Goal: Task Accomplishment & Management: Use online tool/utility

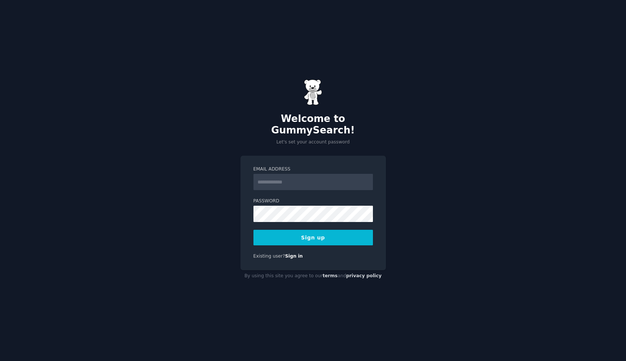
click at [289, 175] on input "Email Address" at bounding box center [312, 182] width 119 height 16
type input "**********"
click at [358, 157] on div "**********" at bounding box center [312, 213] width 145 height 115
drag, startPoint x: 301, startPoint y: 235, endPoint x: 304, endPoint y: 244, distance: 9.2
click at [301, 236] on button "Sign up" at bounding box center [312, 238] width 119 height 16
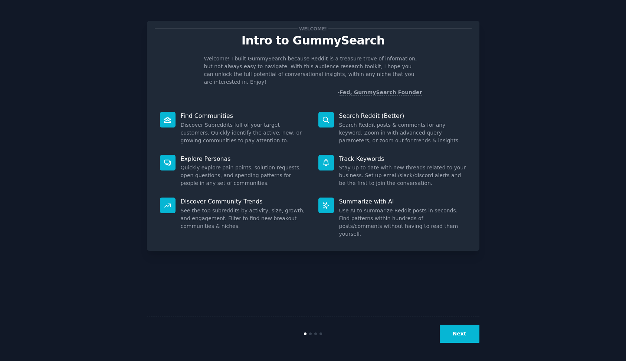
drag, startPoint x: 459, startPoint y: 335, endPoint x: 467, endPoint y: 359, distance: 25.5
click at [459, 335] on button "Next" at bounding box center [460, 334] width 40 height 18
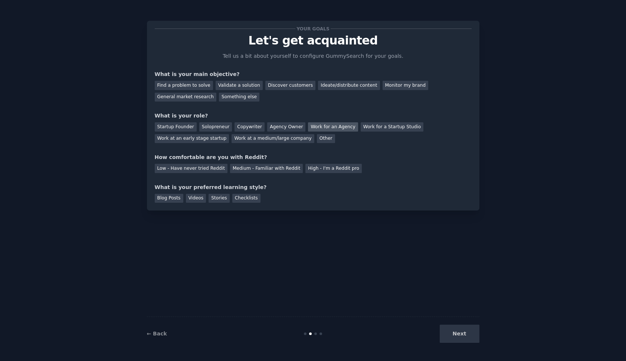
click at [331, 125] on div "Work for an Agency" at bounding box center [333, 126] width 50 height 9
click at [249, 170] on div "Medium - Familiar with Reddit" at bounding box center [266, 168] width 73 height 9
click at [298, 87] on div "Discover customers" at bounding box center [290, 85] width 50 height 9
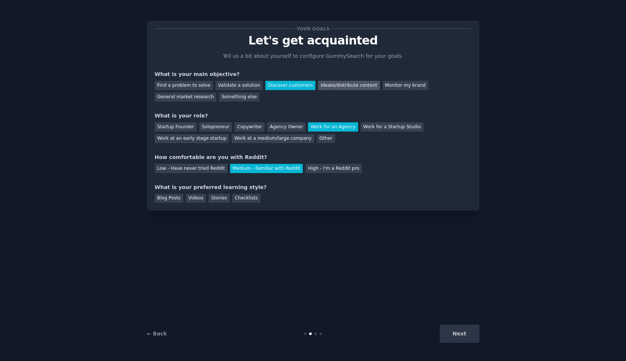
click at [336, 85] on div "Ideate/distribute content" at bounding box center [349, 85] width 62 height 9
click at [271, 85] on div "Discover customers" at bounding box center [290, 85] width 50 height 9
click at [396, 87] on div "Monitor my brand" at bounding box center [406, 85] width 46 height 9
click at [172, 198] on div "Blog Posts" at bounding box center [169, 198] width 29 height 9
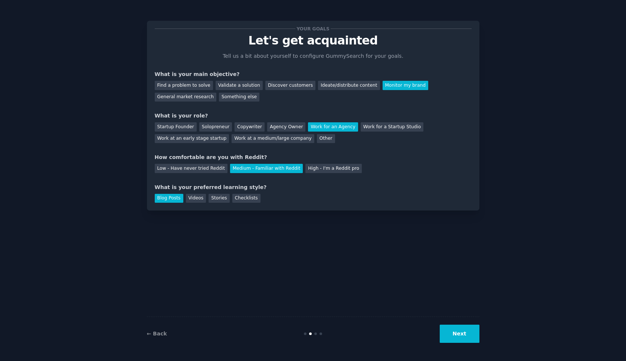
click at [465, 335] on button "Next" at bounding box center [460, 334] width 40 height 18
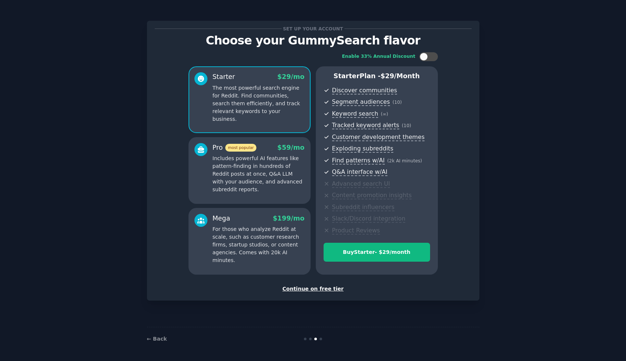
drag, startPoint x: 307, startPoint y: 290, endPoint x: 364, endPoint y: 352, distance: 83.8
click at [307, 291] on div "Continue on free tier" at bounding box center [313, 289] width 317 height 8
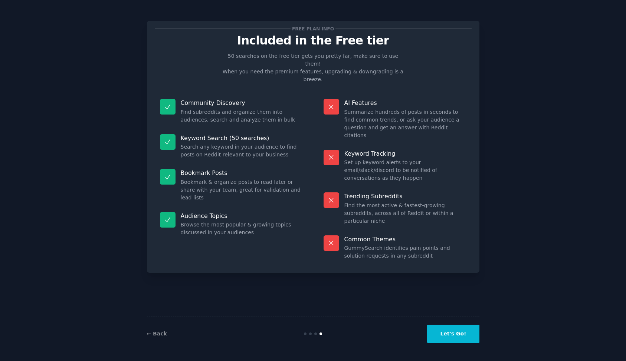
click at [458, 334] on button "Let's Go!" at bounding box center [453, 334] width 52 height 18
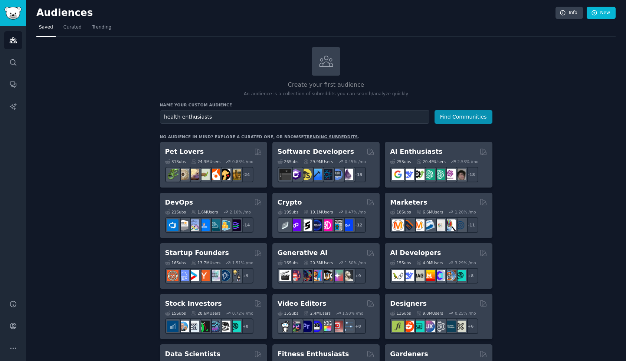
type input "health enthusiasts"
click at [470, 120] on button "Find Communities" at bounding box center [463, 117] width 58 height 14
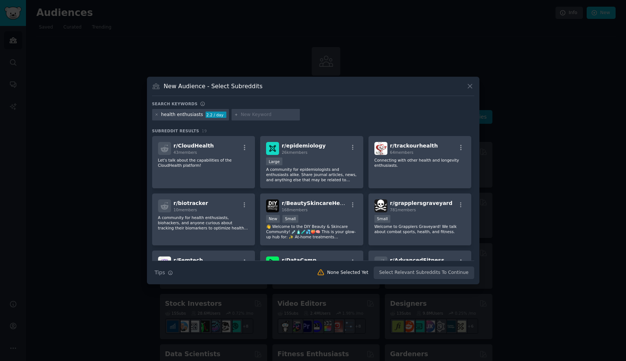
click at [268, 112] on input "text" at bounding box center [269, 115] width 56 height 7
type input "protein"
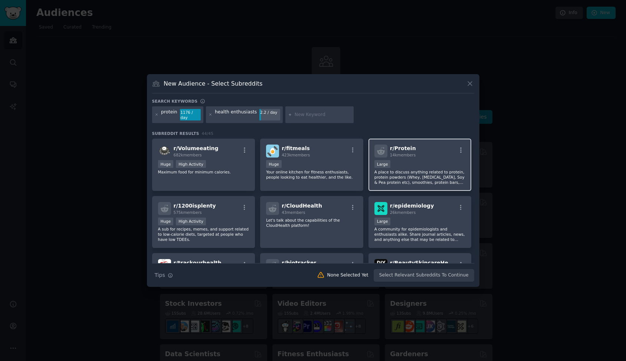
click at [434, 155] on div "r/ Protein 14k members" at bounding box center [419, 151] width 91 height 13
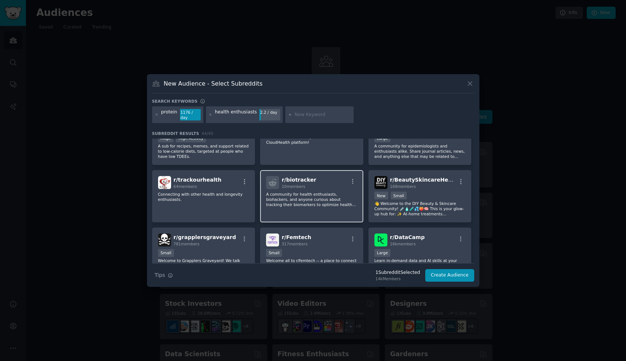
scroll to position [83, 0]
drag, startPoint x: 316, startPoint y: 115, endPoint x: 312, endPoint y: 117, distance: 4.0
click at [316, 115] on input "text" at bounding box center [323, 115] width 56 height 7
type input "gluten free"
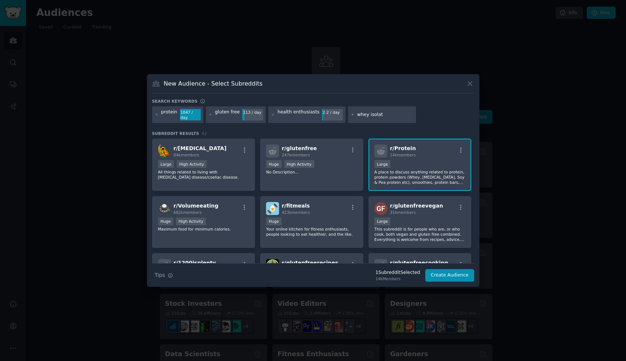
type input "whey isolate"
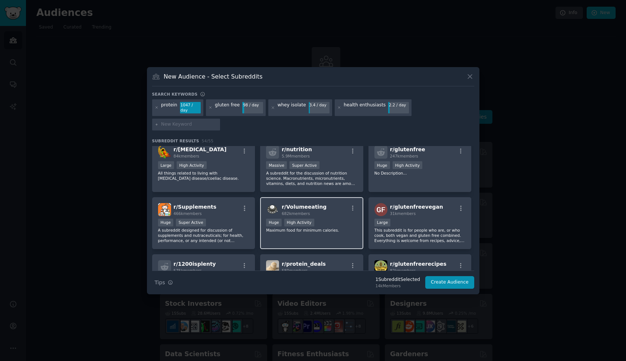
scroll to position [66, 0]
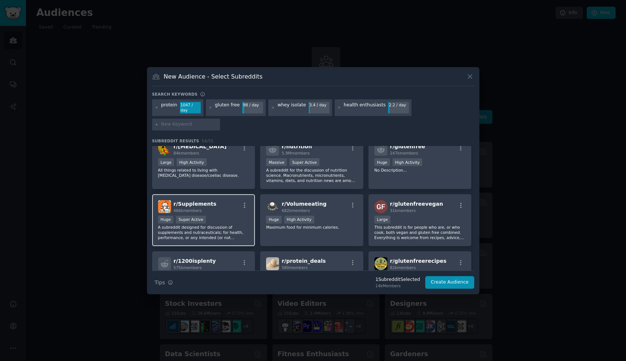
drag, startPoint x: 239, startPoint y: 210, endPoint x: 232, endPoint y: 233, distance: 23.9
click at [238, 216] on div "Huge Super Active" at bounding box center [203, 220] width 91 height 9
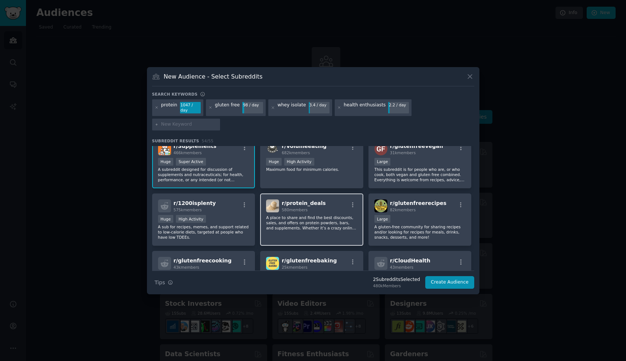
scroll to position [125, 0]
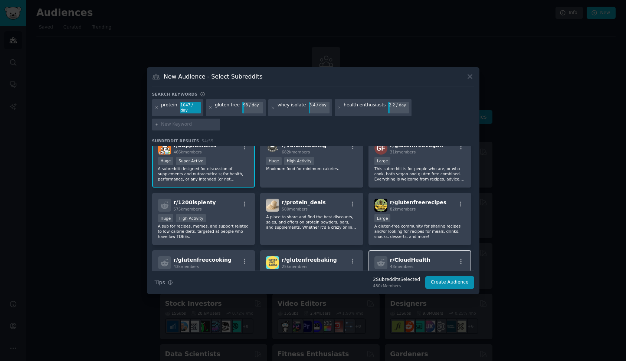
drag, startPoint x: 351, startPoint y: 194, endPoint x: 397, endPoint y: 254, distance: 75.8
click at [351, 201] on icon "button" at bounding box center [353, 204] width 7 height 7
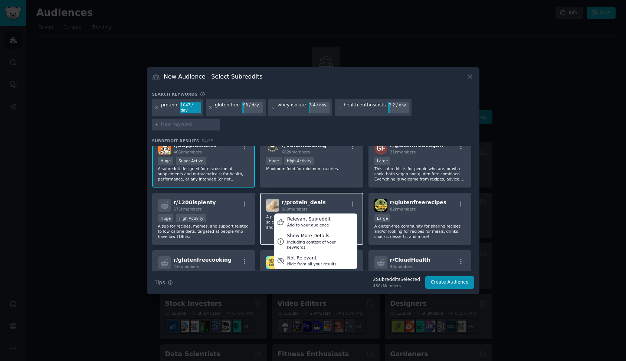
click at [330, 199] on div "r/ protein_deals 580 members Relevant Subreddit Add to your audience Show More …" at bounding box center [311, 205] width 91 height 13
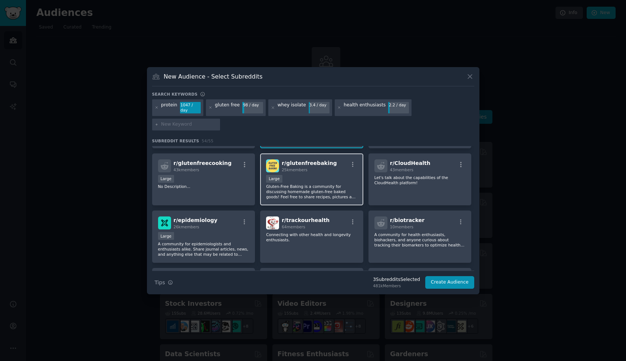
scroll to position [227, 0]
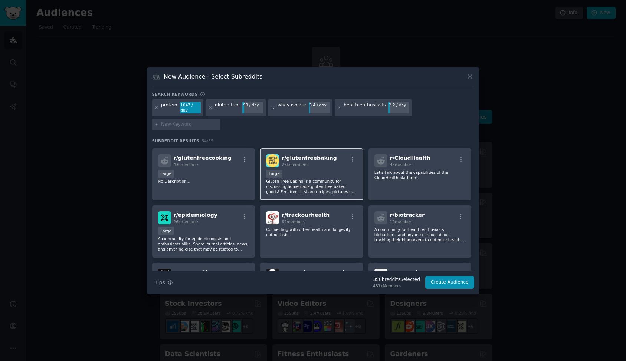
click at [314, 159] on div "r/ glutenfreebaking 25k members Large Gluten-Free Baking is a community for dis…" at bounding box center [311, 174] width 103 height 52
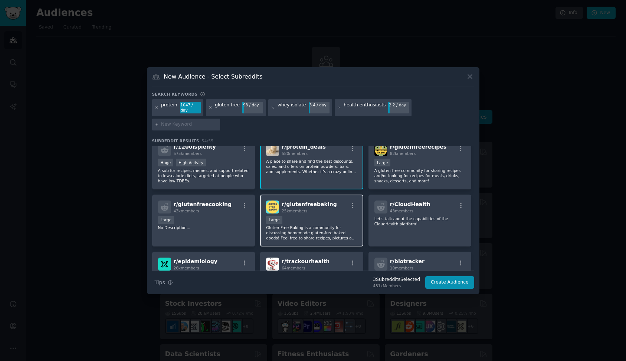
scroll to position [178, 0]
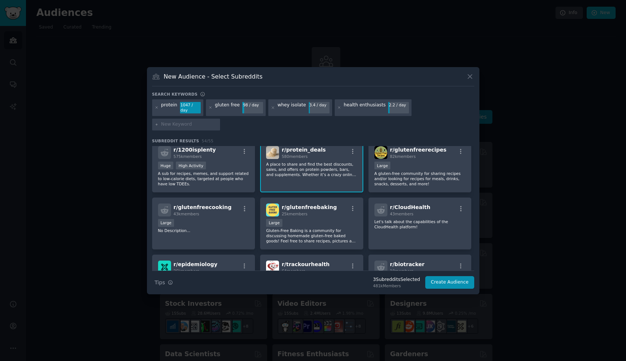
drag, startPoint x: 321, startPoint y: 152, endPoint x: 320, endPoint y: 160, distance: 7.9
click at [321, 162] on p "A place to share and find the best discounts, sales, and offers on protein powd…" at bounding box center [311, 170] width 91 height 16
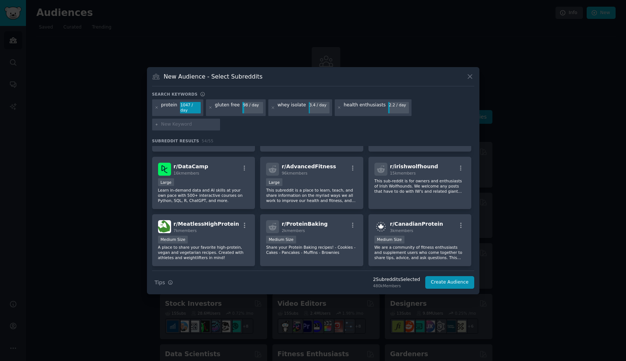
scroll to position [397, 0]
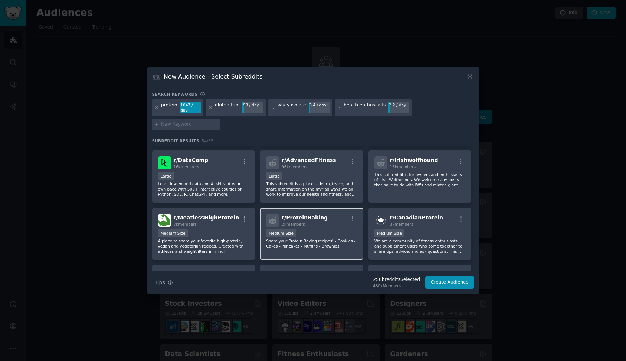
click at [317, 222] on div "2k members" at bounding box center [305, 224] width 46 height 5
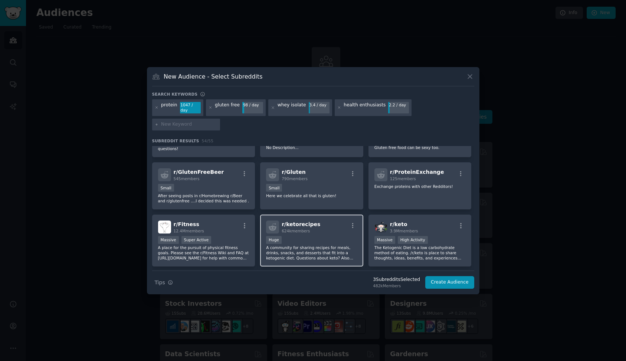
scroll to position [544, 0]
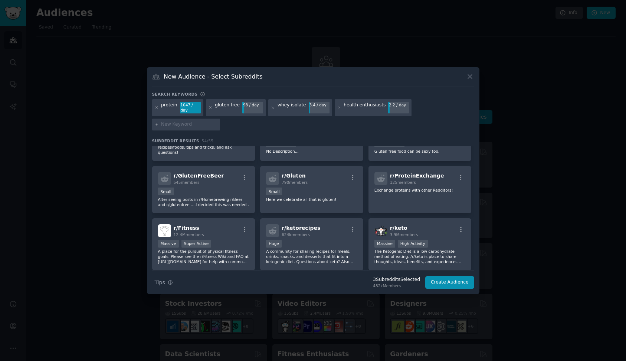
click at [217, 121] on input "text" at bounding box center [189, 124] width 56 height 7
type input "keto"
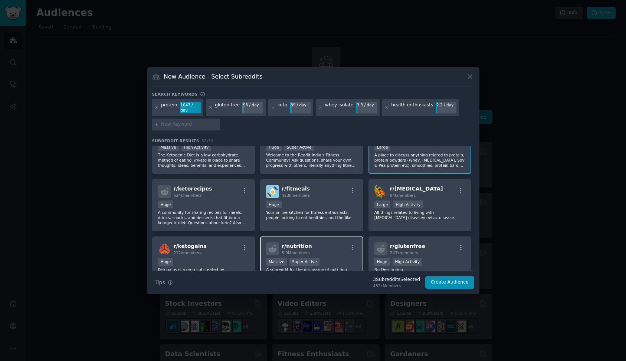
scroll to position [53, 0]
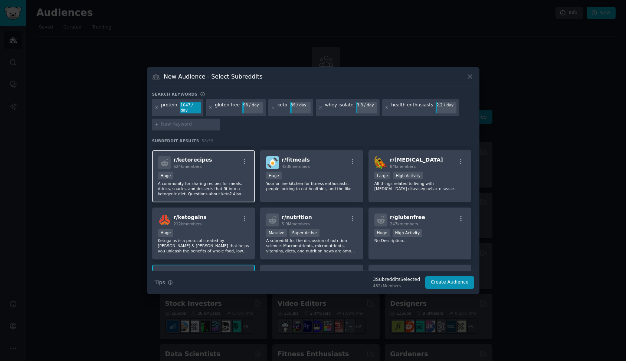
click at [218, 156] on div "r/ ketorecipes 624k members" at bounding box center [203, 162] width 91 height 13
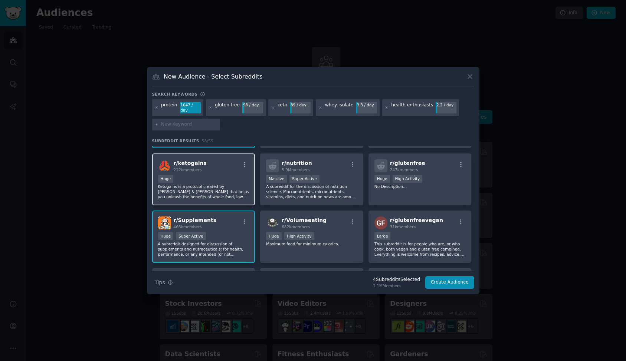
scroll to position [108, 0]
click at [217, 218] on div "r/ Supplements 466k members" at bounding box center [203, 222] width 91 height 13
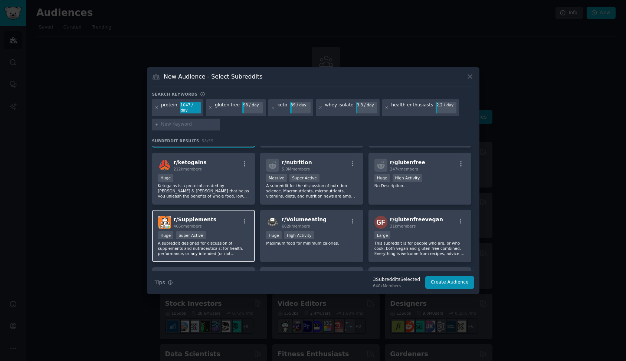
drag, startPoint x: 216, startPoint y: 216, endPoint x: 214, endPoint y: 225, distance: 9.3
click at [215, 216] on div "r/ Supplements 466k members" at bounding box center [203, 222] width 91 height 13
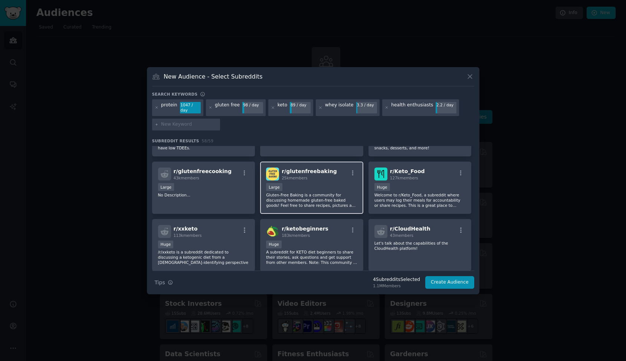
scroll to position [278, 0]
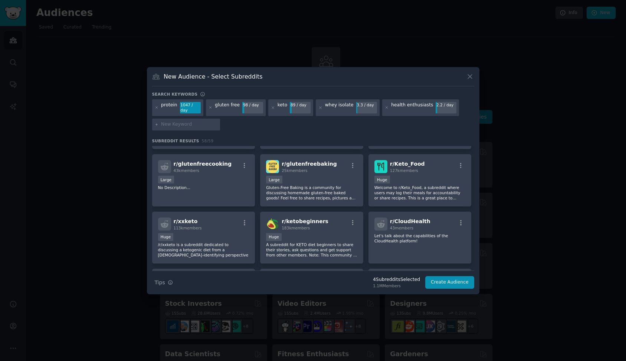
click at [179, 122] on input "text" at bounding box center [189, 124] width 56 height 7
type input "clean protein"
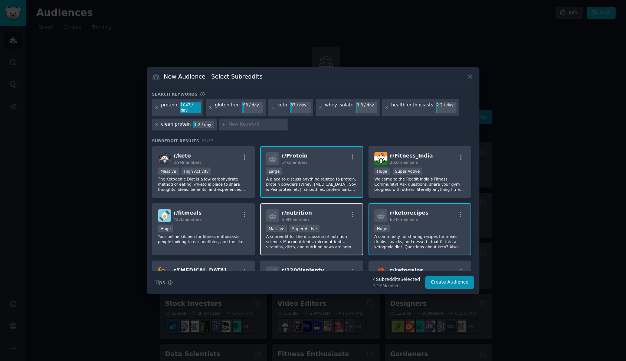
click at [328, 211] on div "r/ nutrition 5.9M members" at bounding box center [311, 215] width 91 height 13
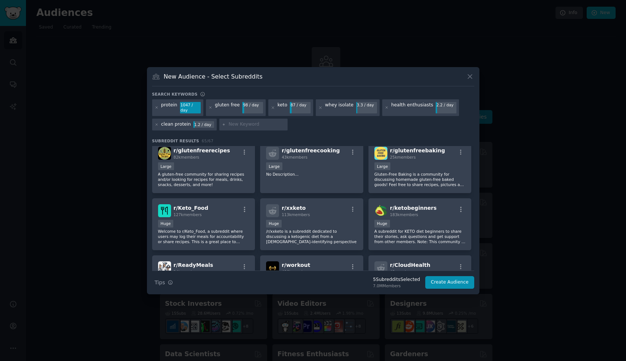
scroll to position [292, 0]
click at [466, 281] on button "Create Audience" at bounding box center [449, 282] width 49 height 13
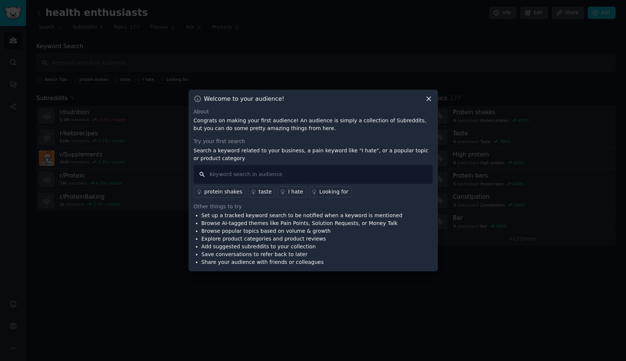
drag, startPoint x: 352, startPoint y: 176, endPoint x: 363, endPoint y: 178, distance: 10.5
click at [352, 176] on input "text" at bounding box center [313, 174] width 239 height 19
type input "clean protein"
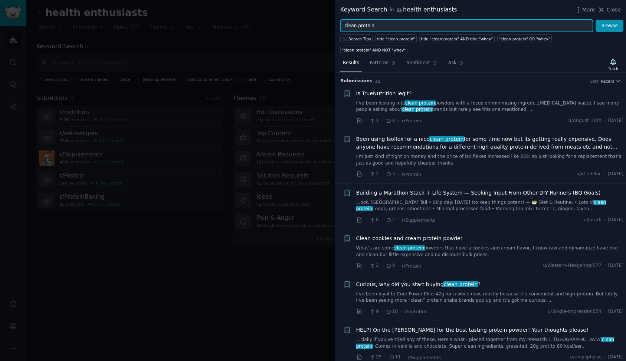
drag, startPoint x: 384, startPoint y: 27, endPoint x: 326, endPoint y: 20, distance: 58.6
click at [327, 20] on div "Keyword Search in health enthusiasts More Close clean protein Browse Search Tip…" at bounding box center [313, 180] width 626 height 361
click at [596, 20] on button "Browse" at bounding box center [610, 26] width 28 height 13
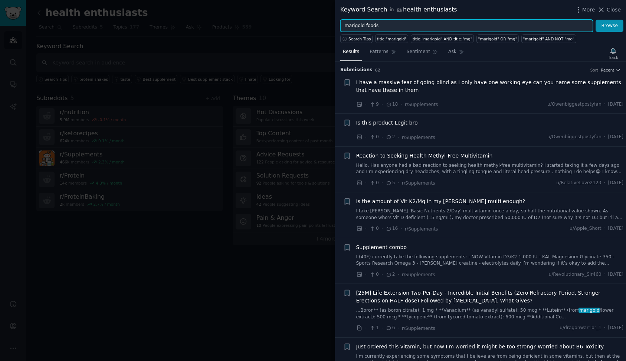
type input "marigold foods"
click at [596, 20] on button "Browse" at bounding box center [610, 26] width 28 height 13
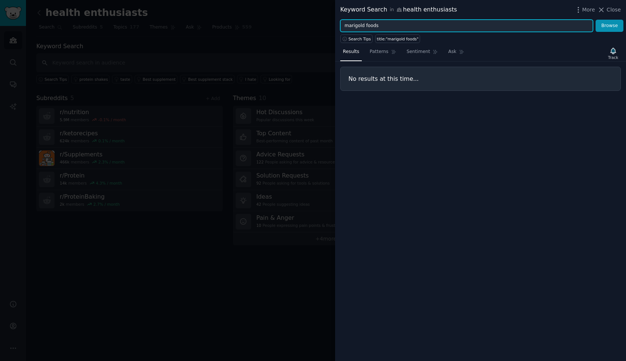
drag, startPoint x: 383, startPoint y: 26, endPoint x: 317, endPoint y: 19, distance: 66.1
click at [317, 19] on div "Keyword Search in health enthusiasts More Close marigold foods Browse Search Ti…" at bounding box center [313, 180] width 626 height 361
type input "lactose free"
click at [596, 20] on button "Browse" at bounding box center [610, 26] width 28 height 13
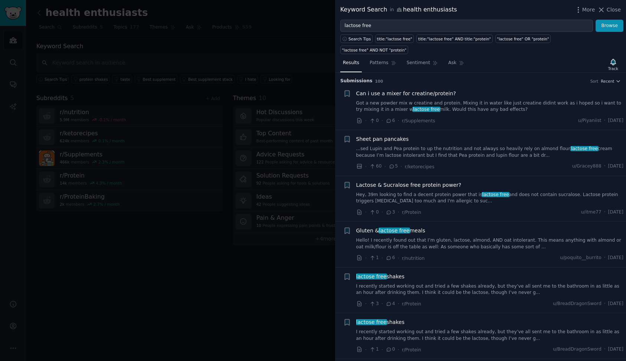
click at [397, 192] on link "Hey, 39m looking to find a decent protein power that is lactose free and does n…" at bounding box center [490, 198] width 268 height 13
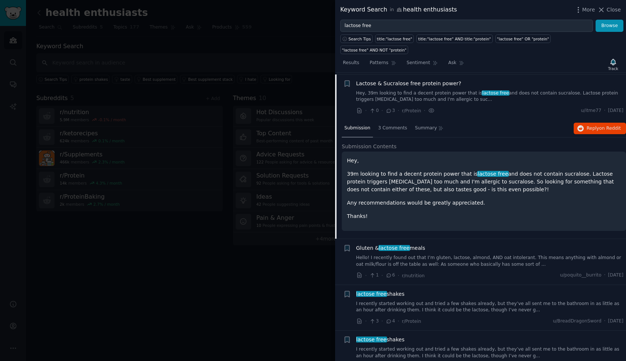
scroll to position [104, 0]
